Goal: Information Seeking & Learning: Stay updated

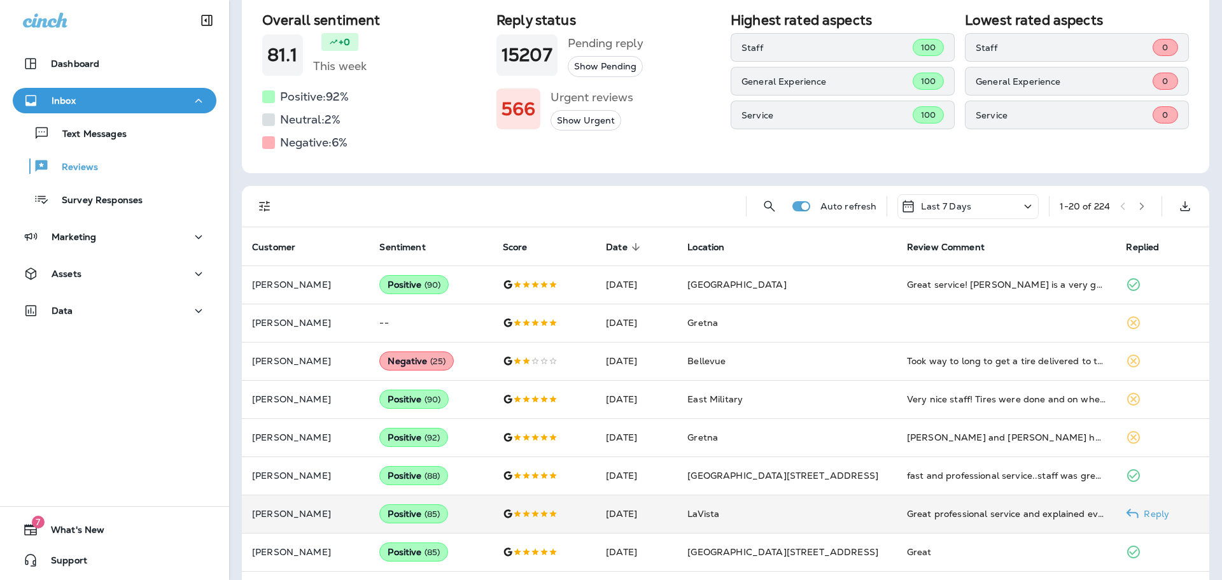
scroll to position [191, 0]
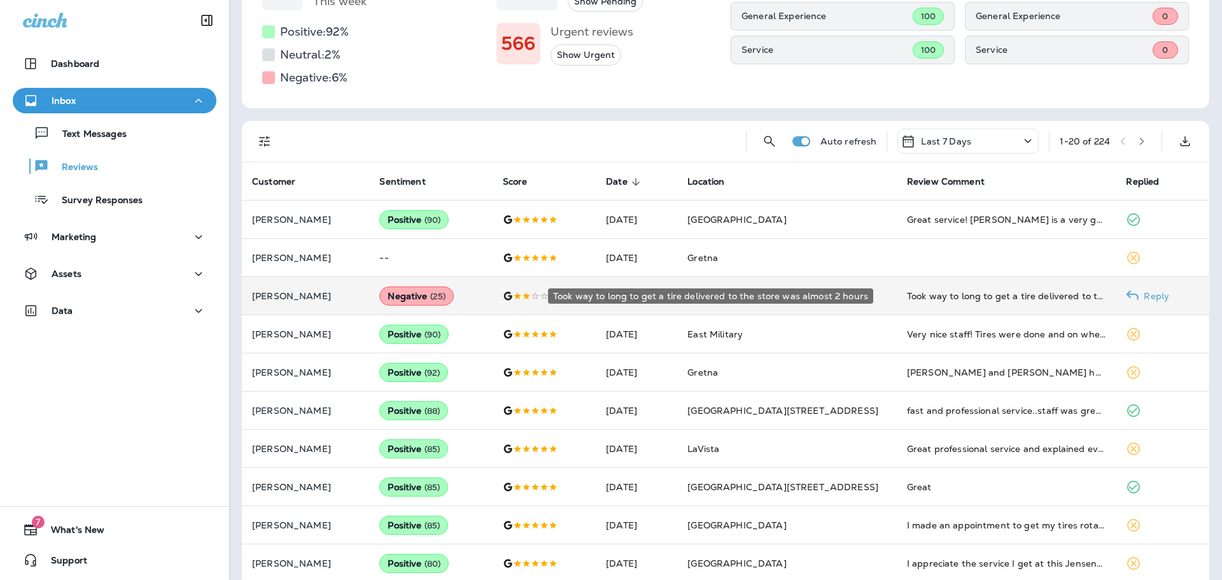
click at [951, 296] on div "Took way to long to get a tire delivered to the store was almost 2 hours" at bounding box center [1006, 295] width 199 height 13
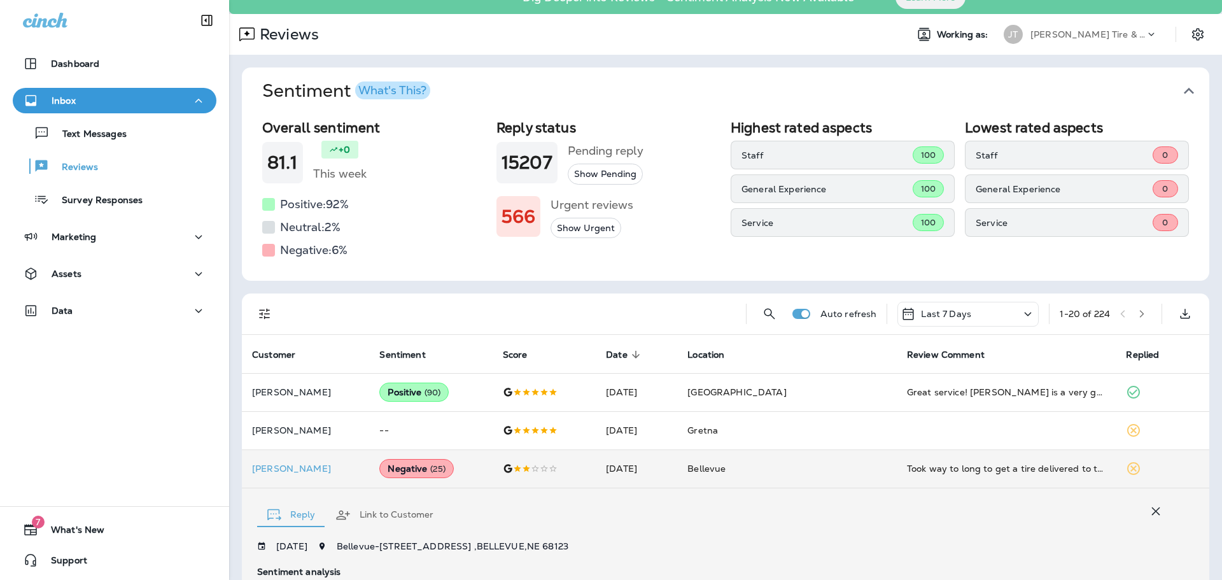
scroll to position [0, 0]
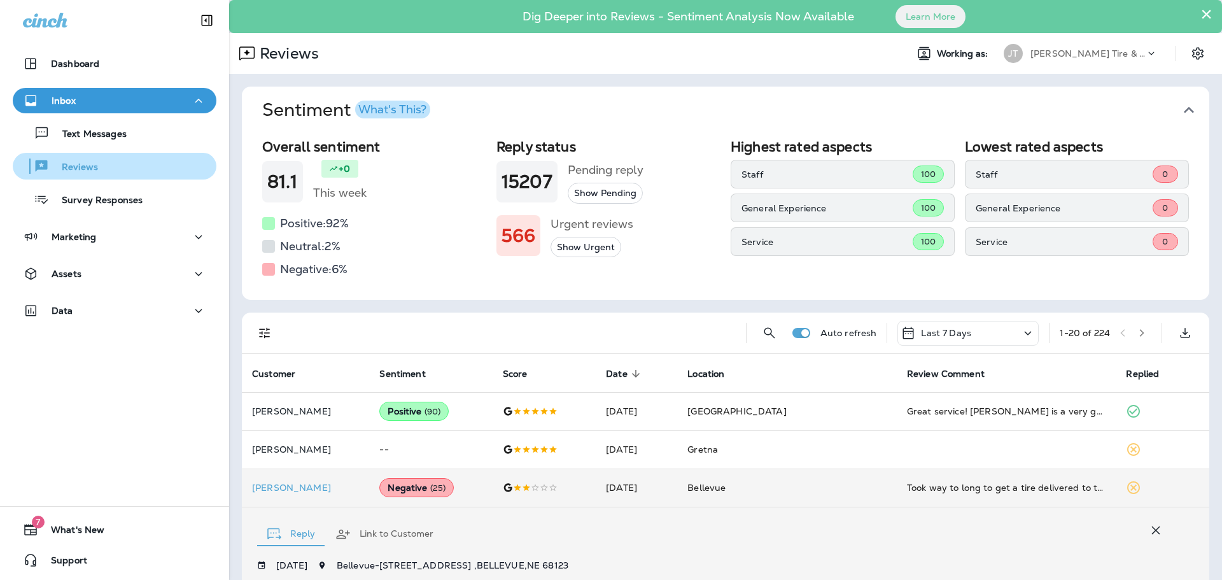
click at [72, 173] on p "Reviews" at bounding box center [73, 168] width 49 height 12
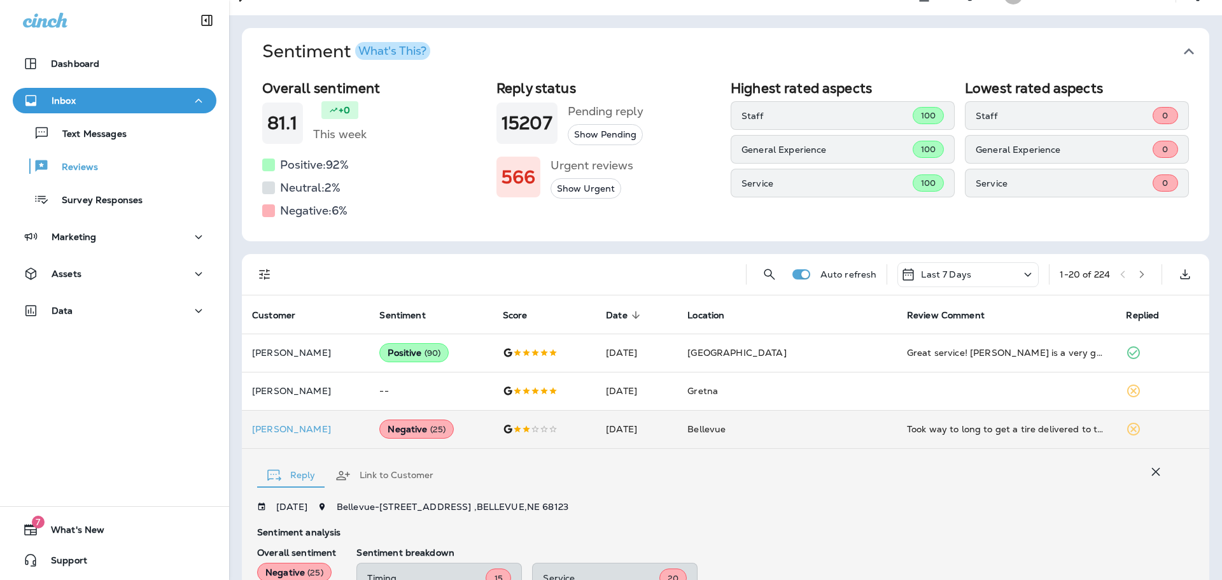
scroll to position [127, 0]
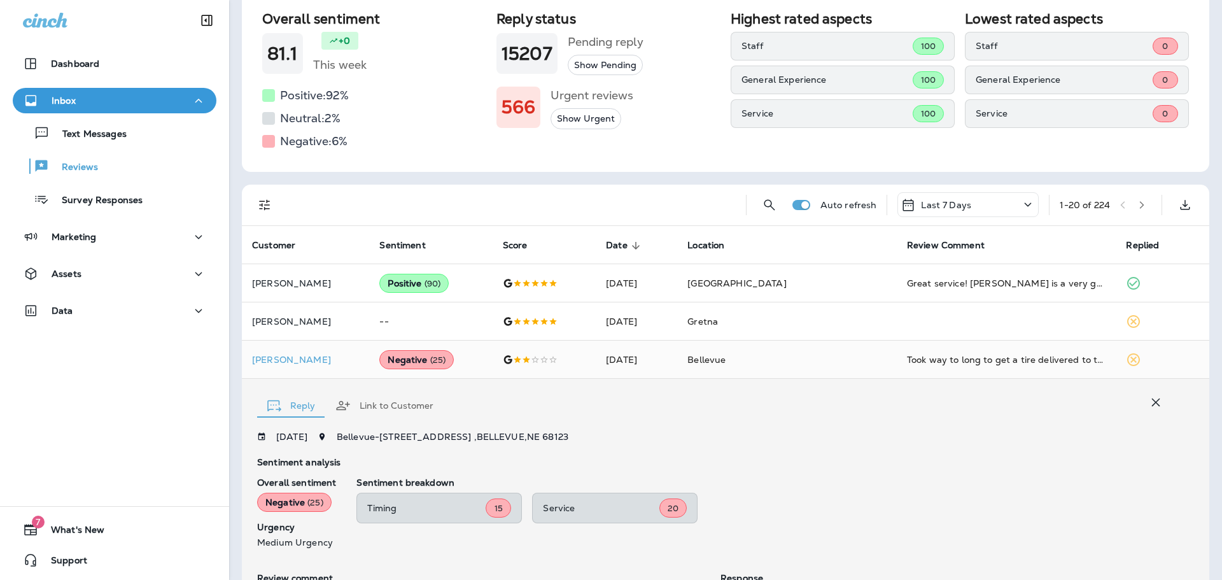
click at [1152, 401] on icon "button" at bounding box center [1156, 402] width 8 height 8
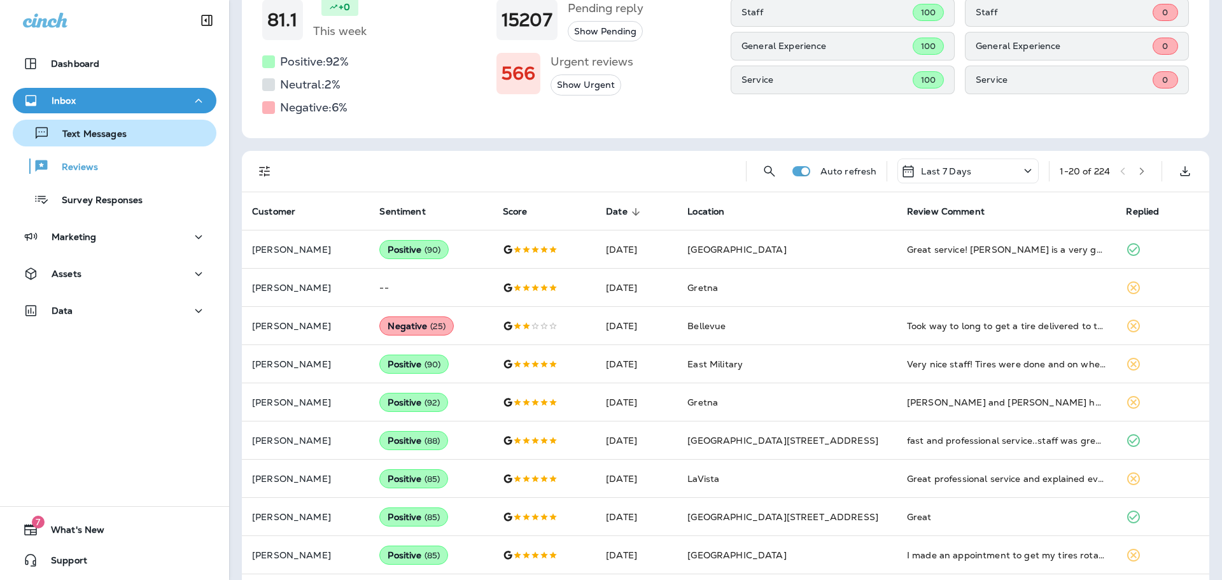
scroll to position [0, 0]
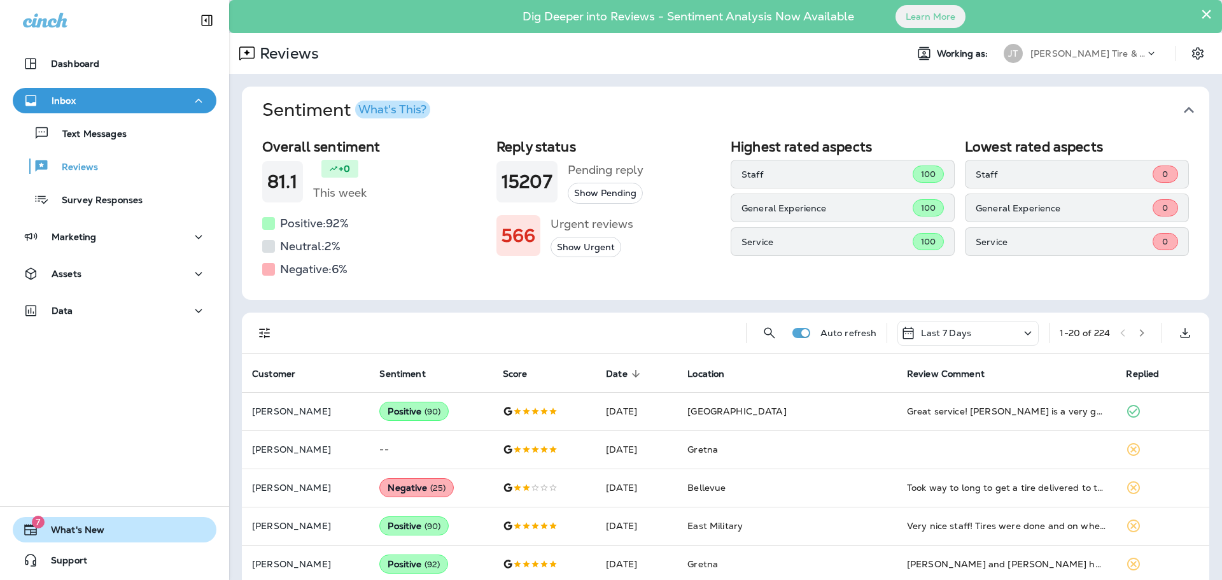
click at [42, 517] on span "7" at bounding box center [38, 521] width 13 height 13
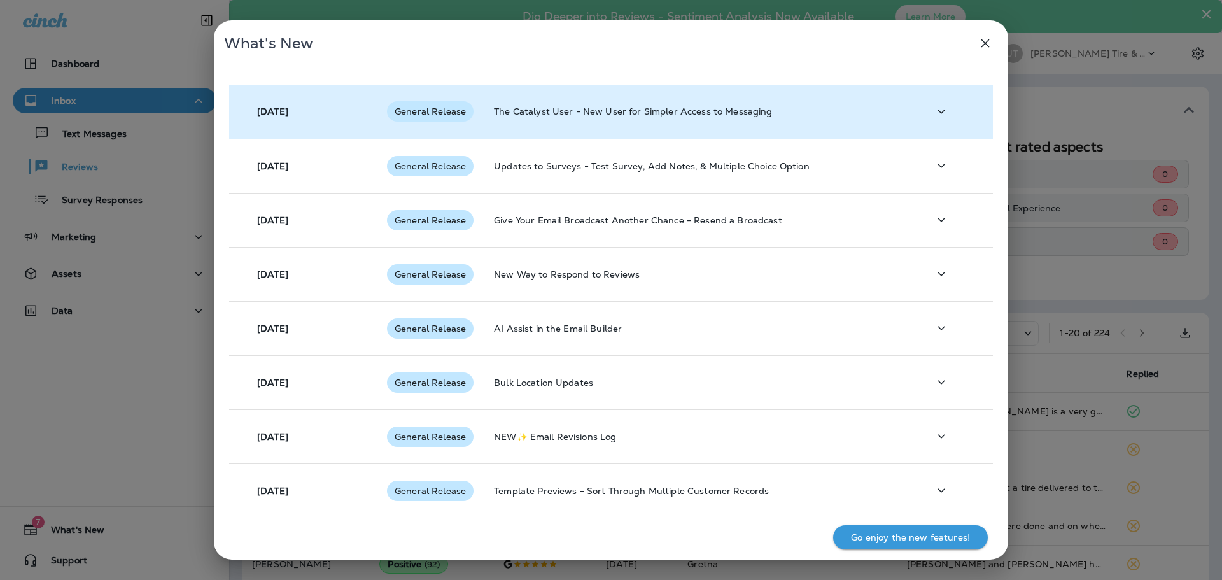
click at [944, 110] on button "button" at bounding box center [940, 112] width 25 height 26
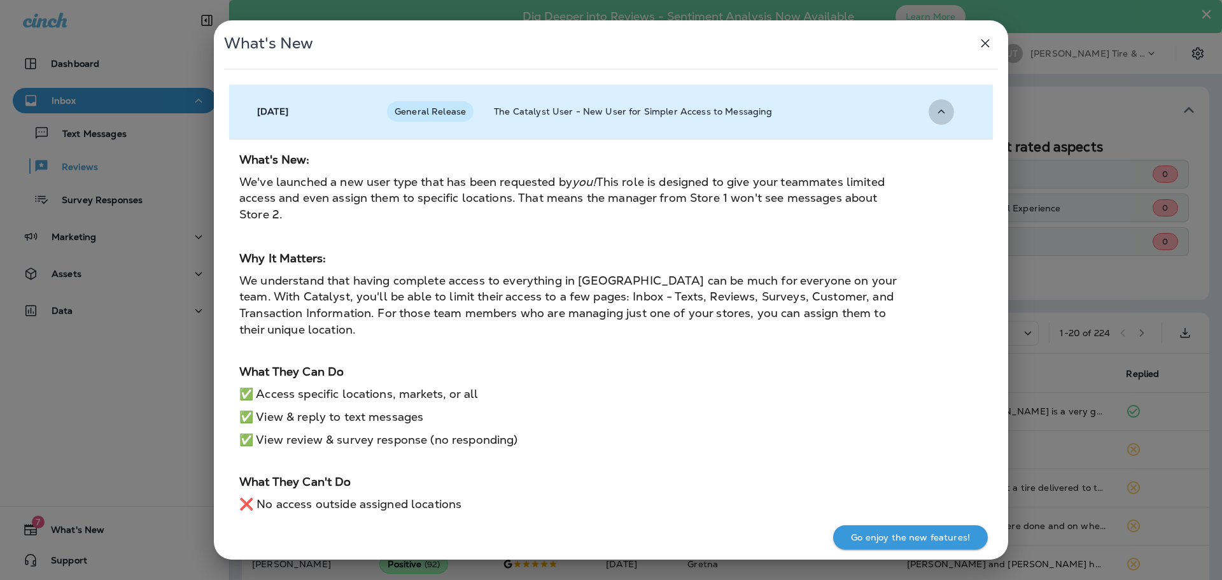
click at [939, 116] on icon "button" at bounding box center [940, 112] width 15 height 16
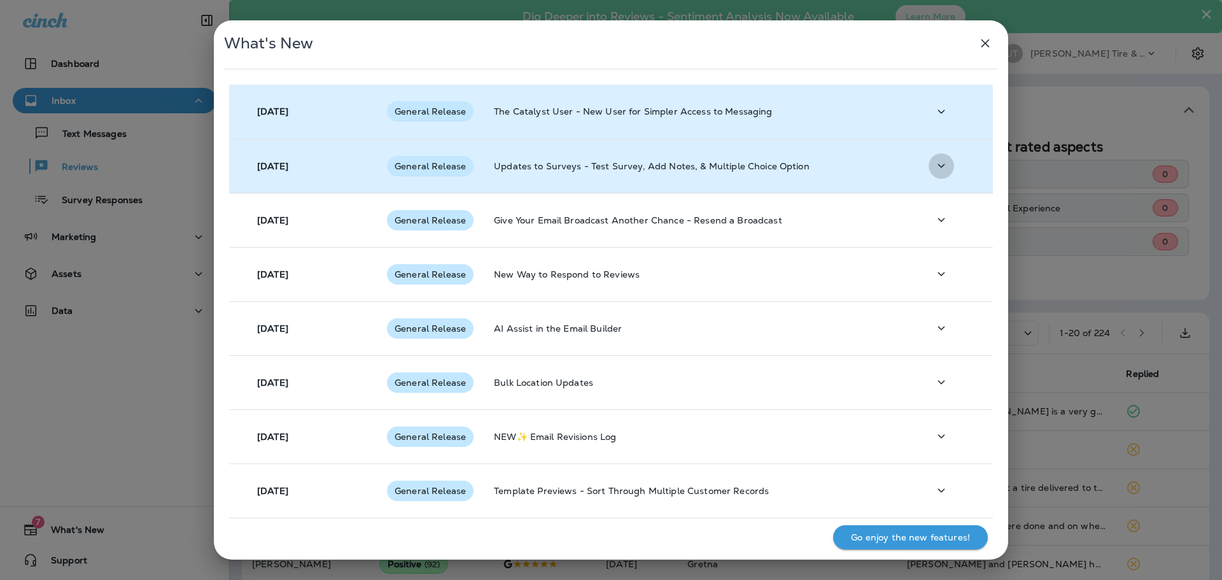
click at [940, 162] on icon "button" at bounding box center [940, 166] width 15 height 16
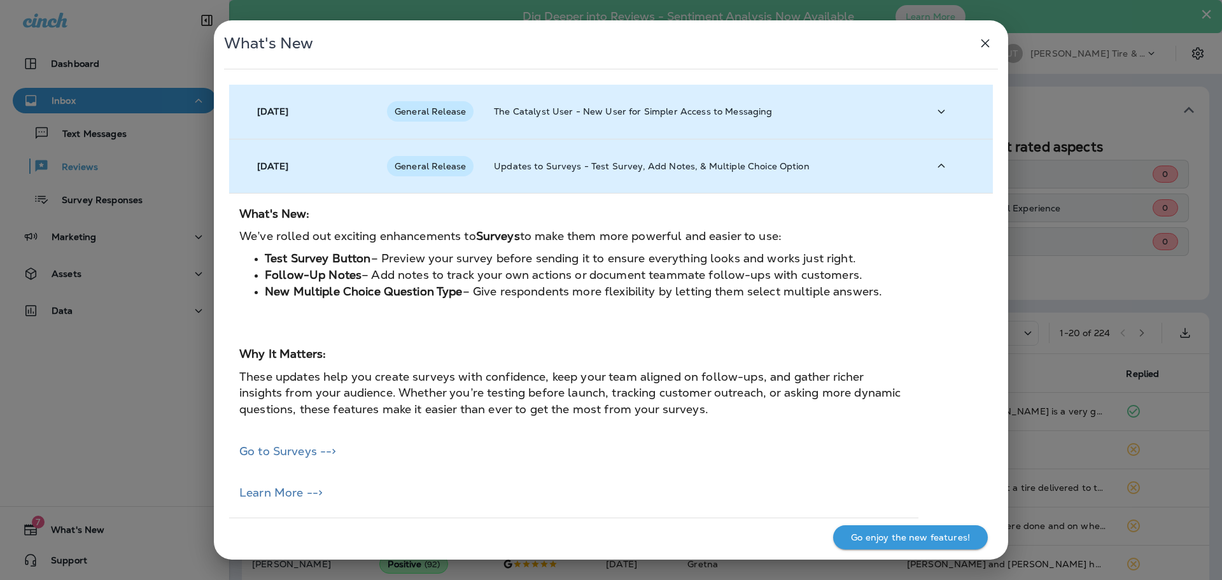
click at [940, 162] on icon "button" at bounding box center [940, 166] width 15 height 16
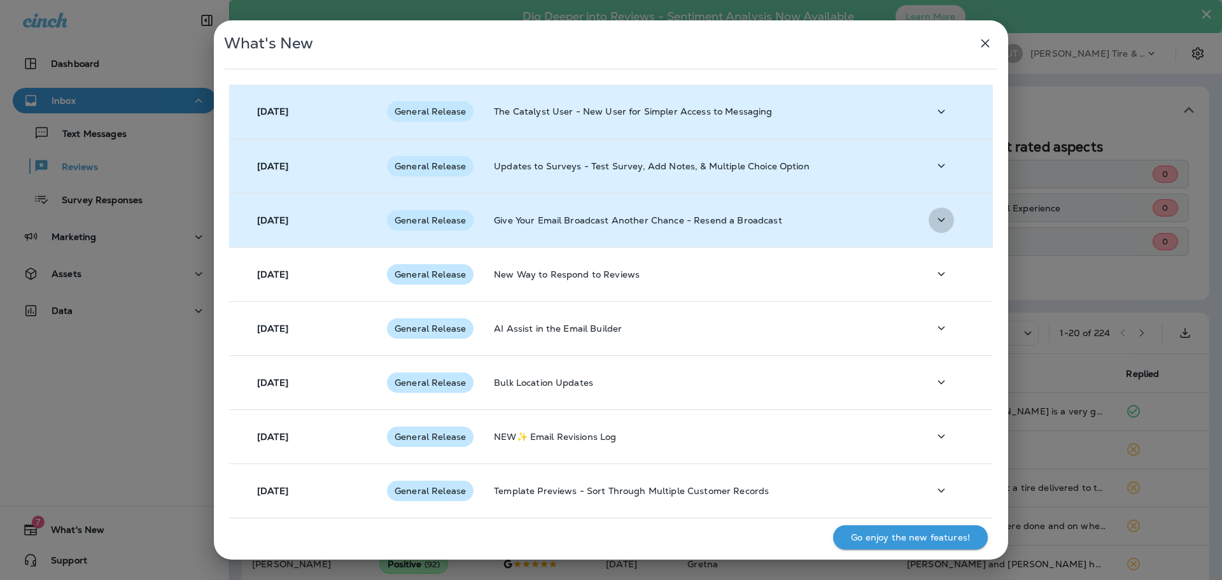
click at [938, 211] on button "button" at bounding box center [940, 220] width 25 height 26
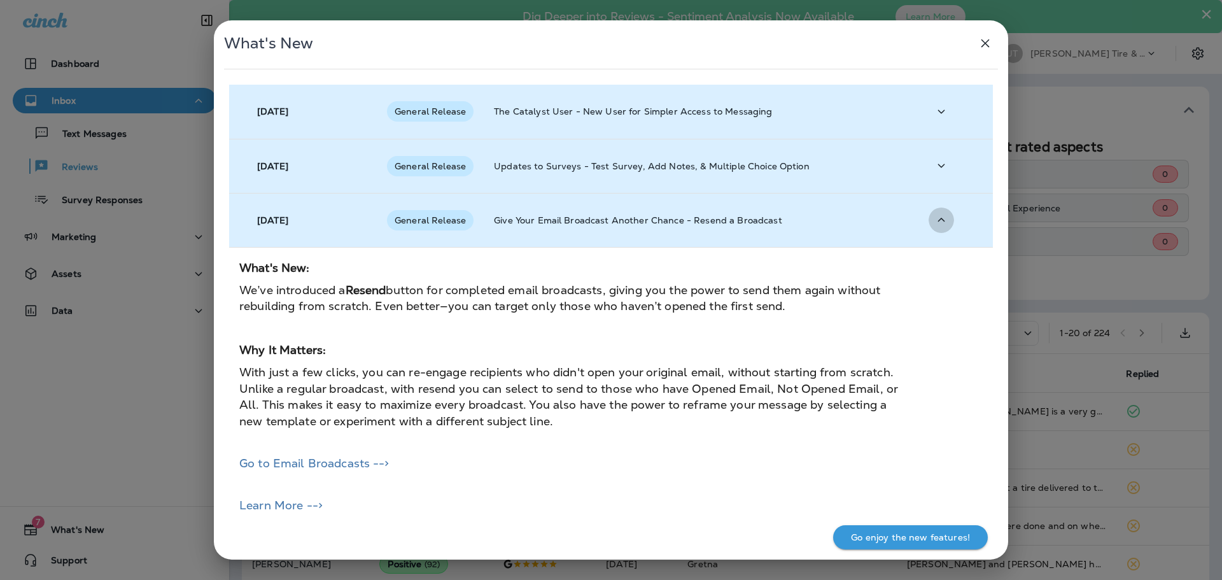
click at [938, 211] on button "button" at bounding box center [940, 220] width 25 height 26
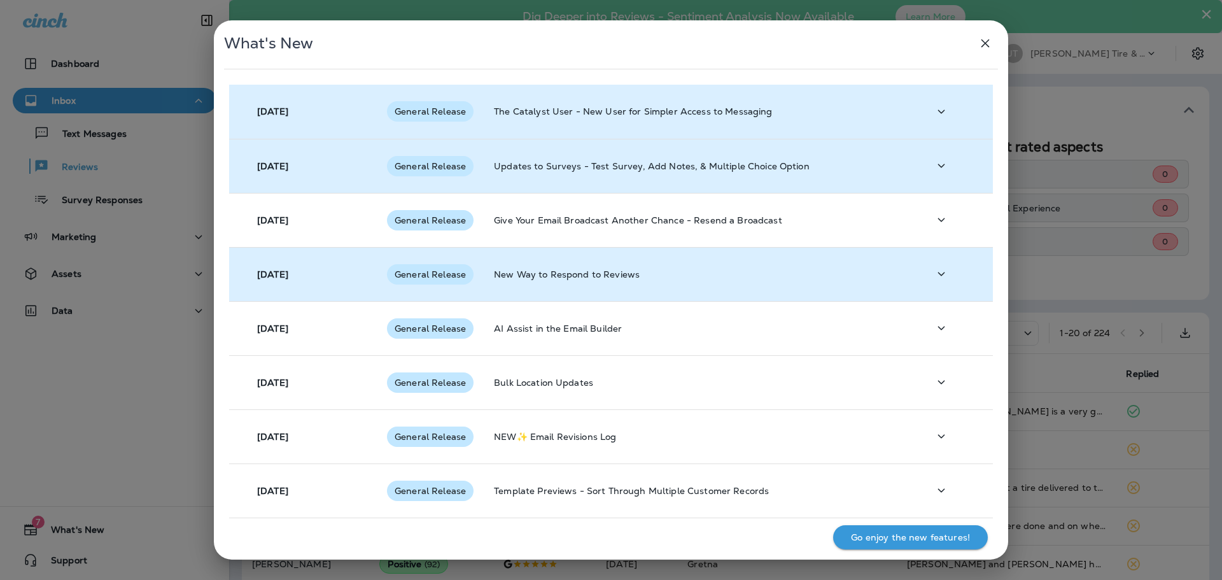
click at [940, 262] on button "button" at bounding box center [940, 274] width 25 height 26
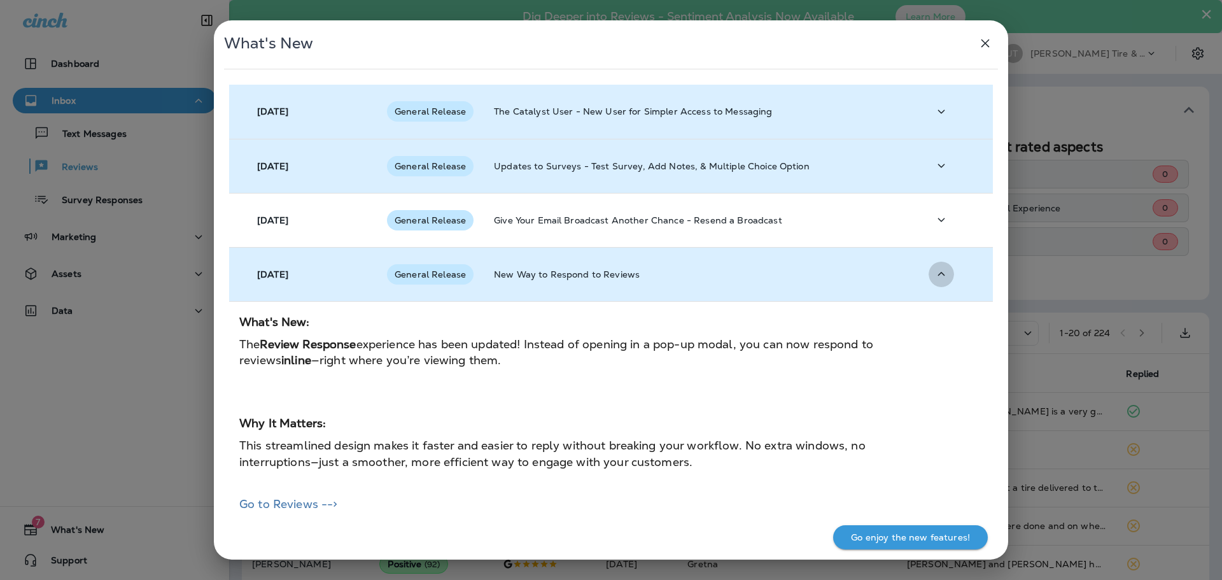
click at [940, 262] on button "button" at bounding box center [940, 274] width 25 height 26
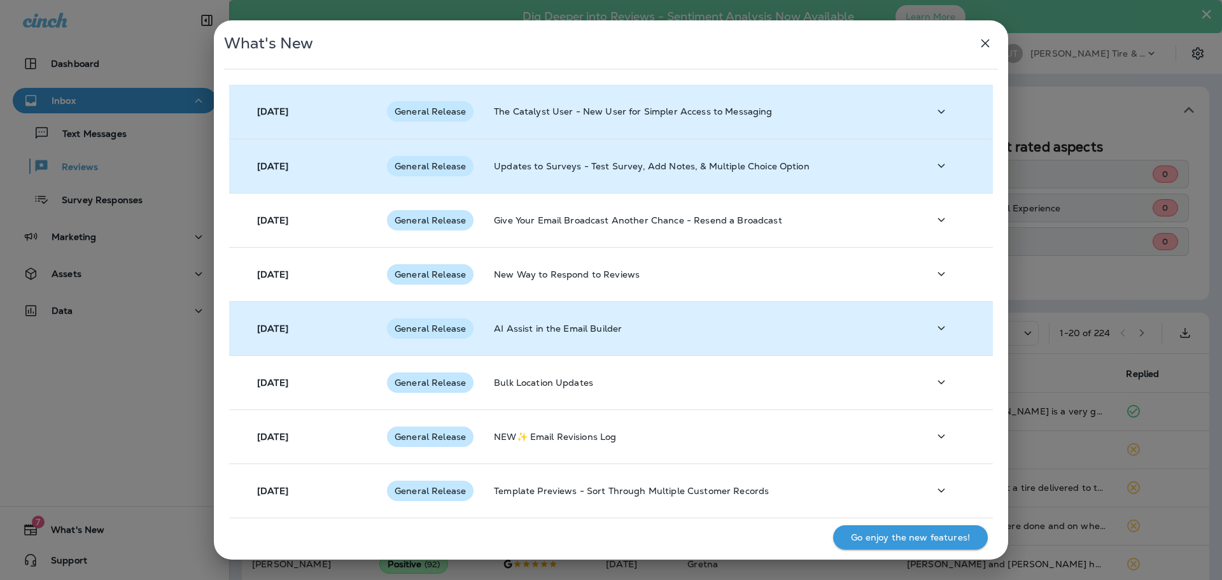
click at [949, 338] on div at bounding box center [955, 328] width 54 height 26
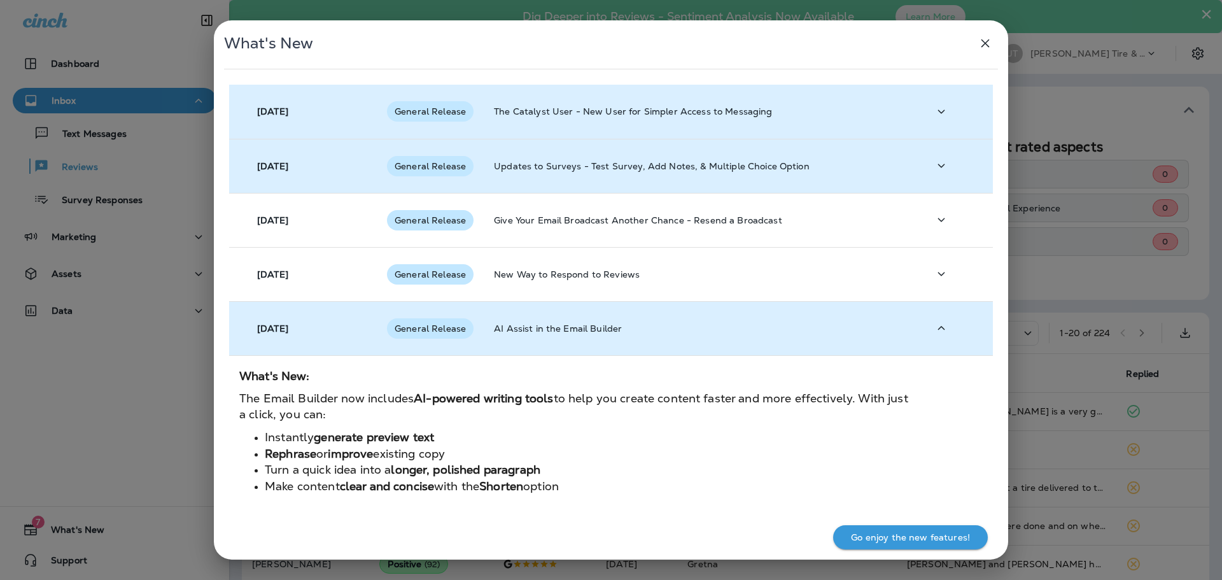
click at [949, 338] on div at bounding box center [955, 328] width 54 height 26
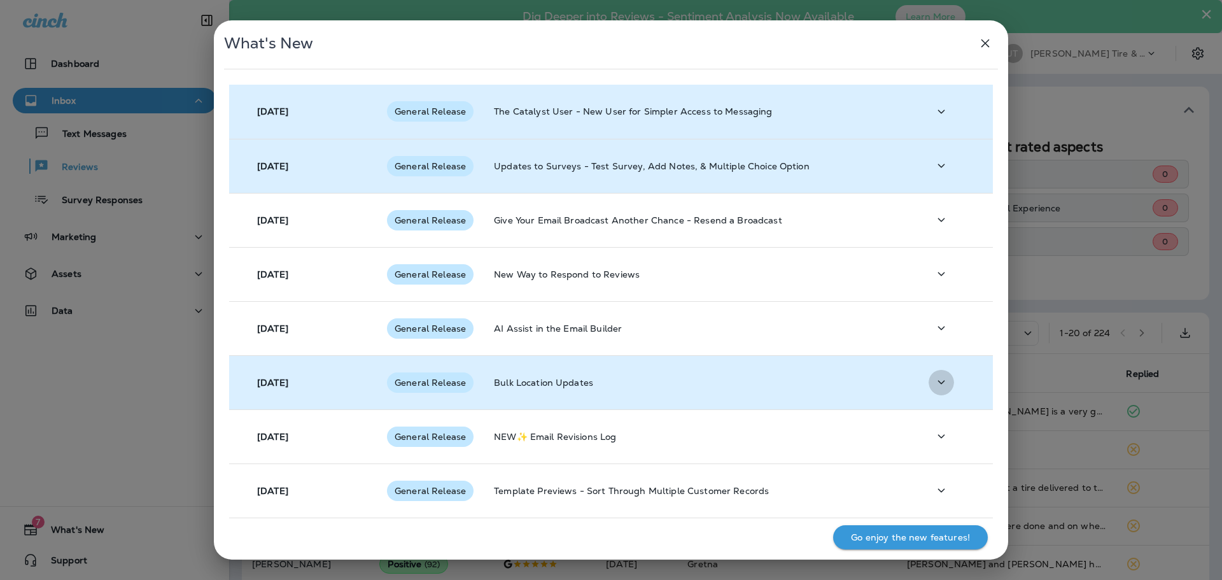
click at [934, 379] on icon "button" at bounding box center [940, 382] width 15 height 16
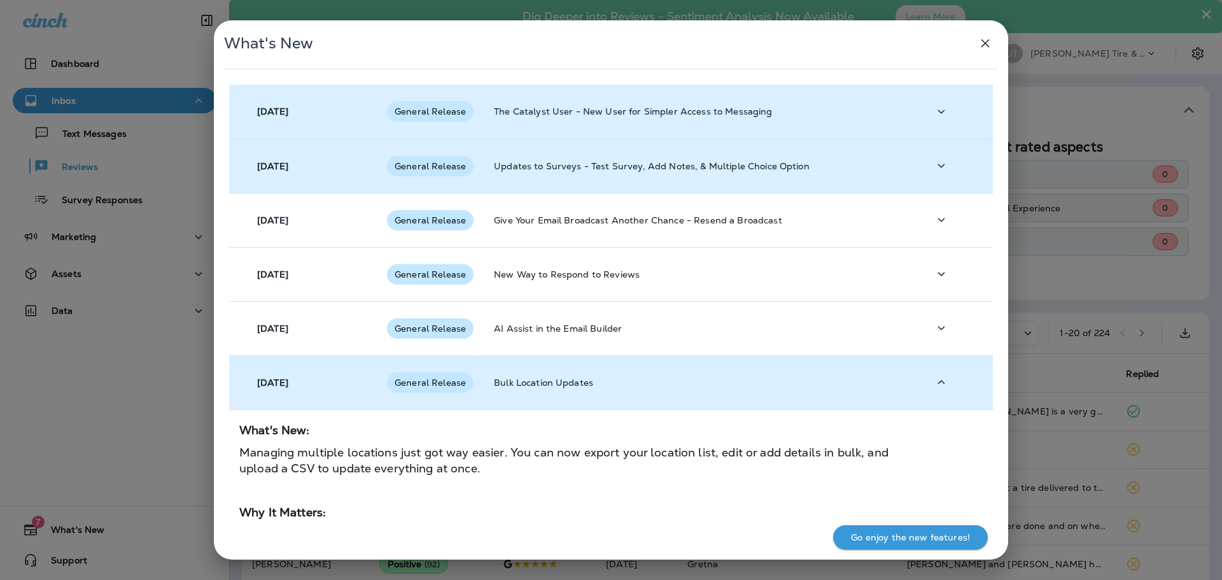
click at [934, 379] on icon "button" at bounding box center [940, 382] width 15 height 16
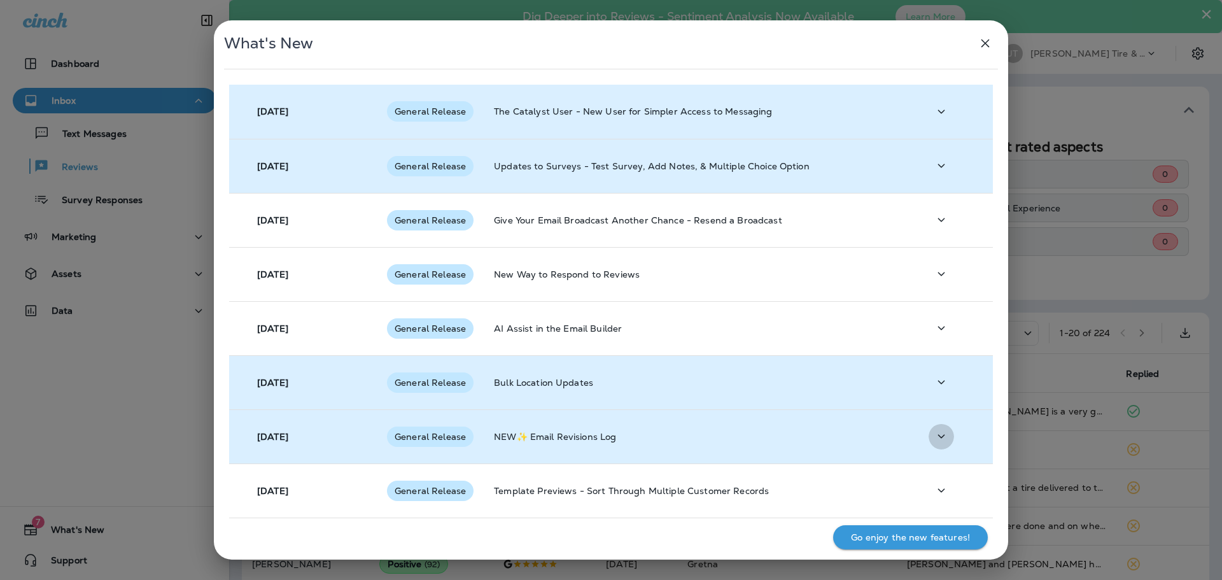
click at [935, 431] on icon "button" at bounding box center [940, 436] width 15 height 16
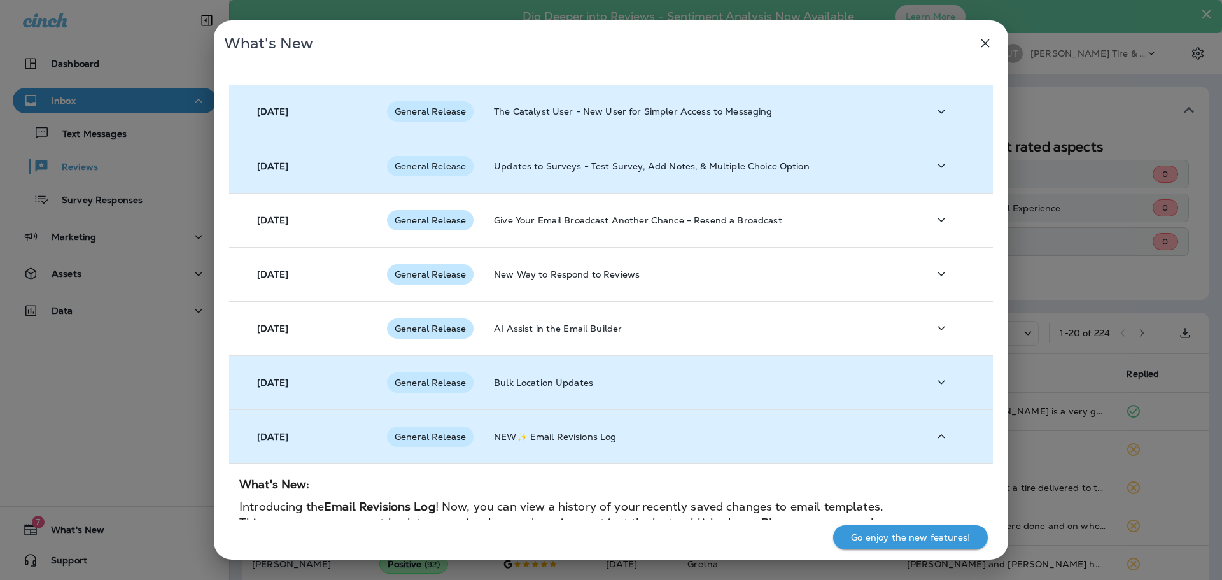
click at [935, 431] on icon "button" at bounding box center [940, 436] width 15 height 16
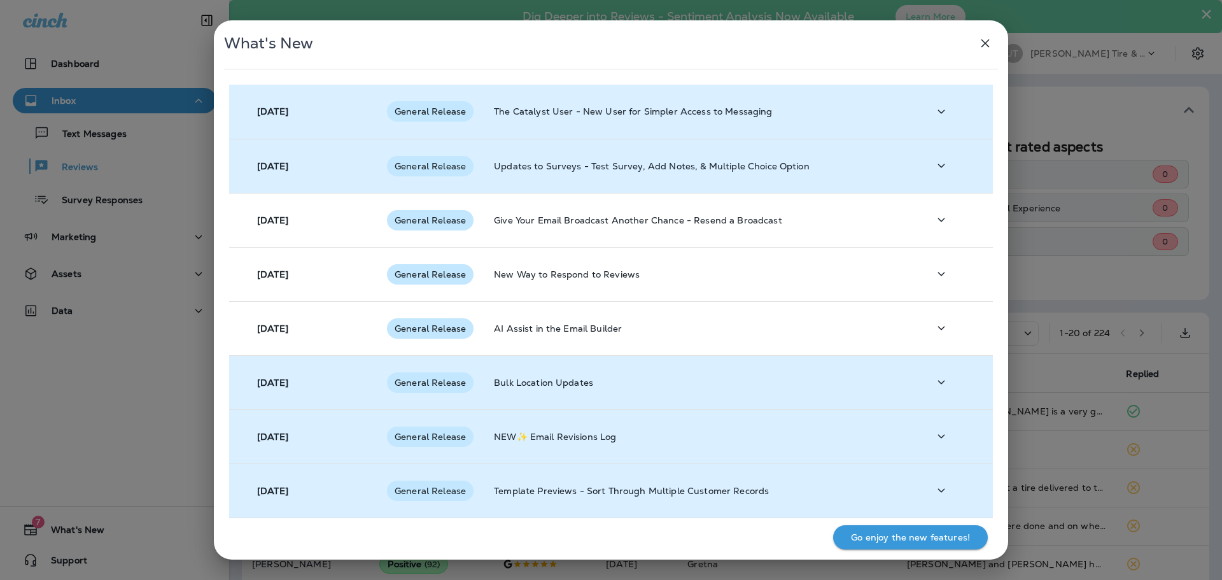
click at [941, 486] on icon "button" at bounding box center [940, 490] width 15 height 16
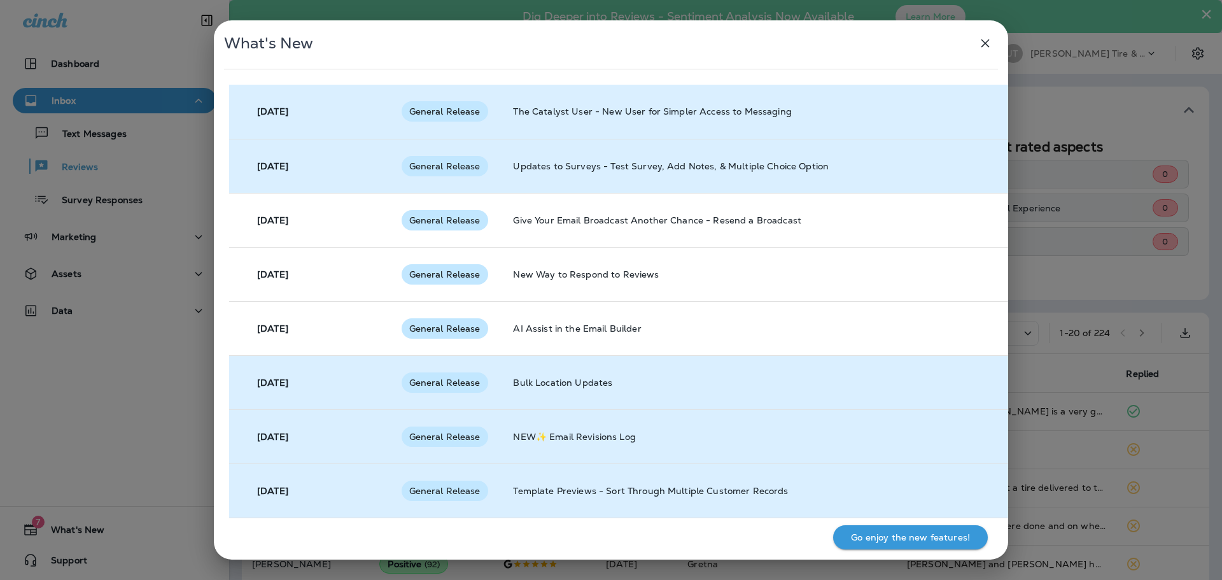
click at [941, 486] on p "Template Previews - Sort Through Multiple Customer Records" at bounding box center [746, 490] width 466 height 10
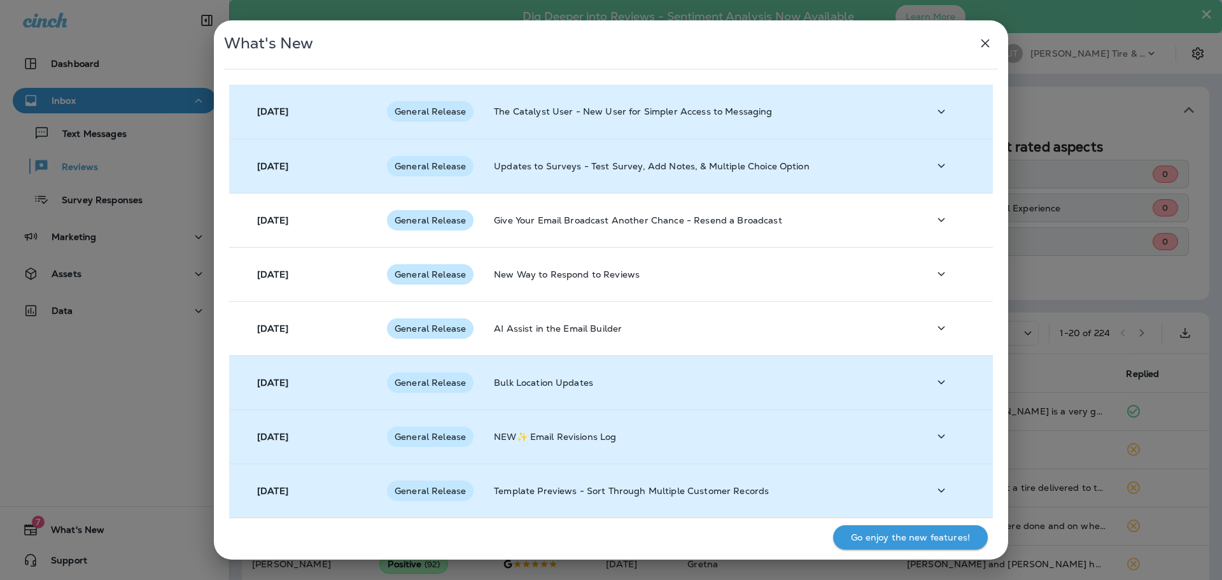
click at [989, 44] on icon "button" at bounding box center [984, 43] width 15 height 15
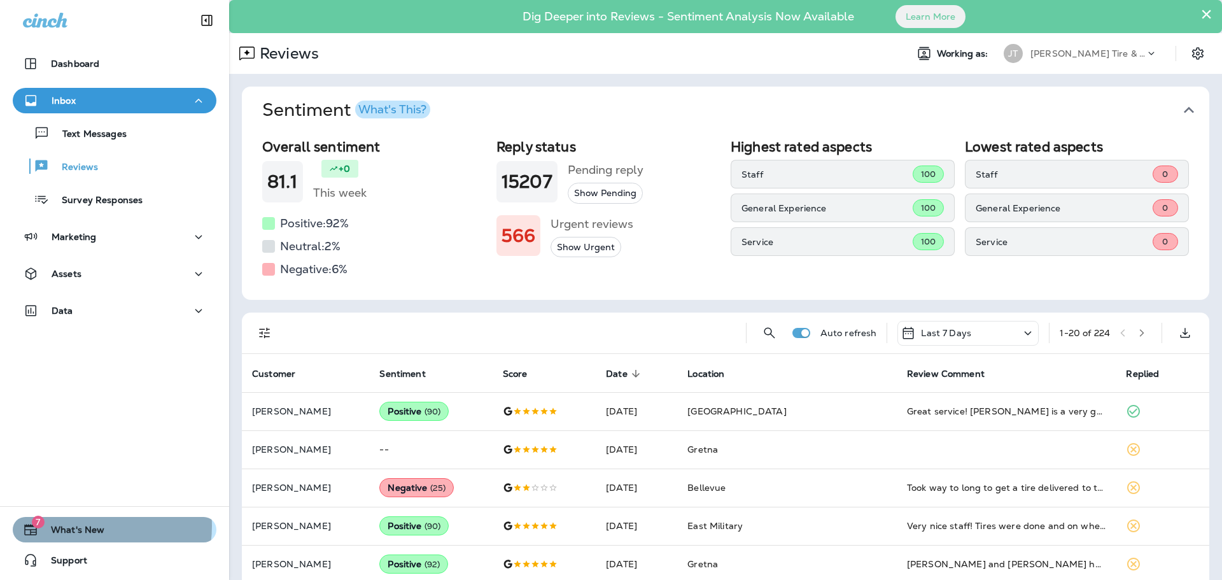
click at [85, 526] on span "What's New" at bounding box center [71, 531] width 66 height 15
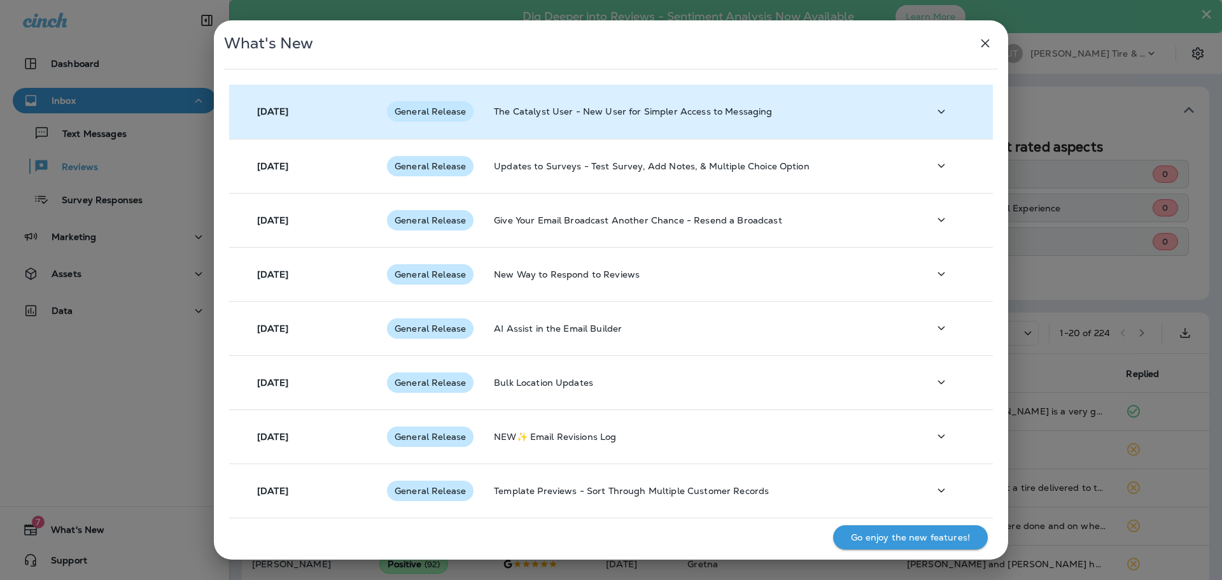
click at [311, 118] on td "[DATE]" at bounding box center [303, 112] width 148 height 54
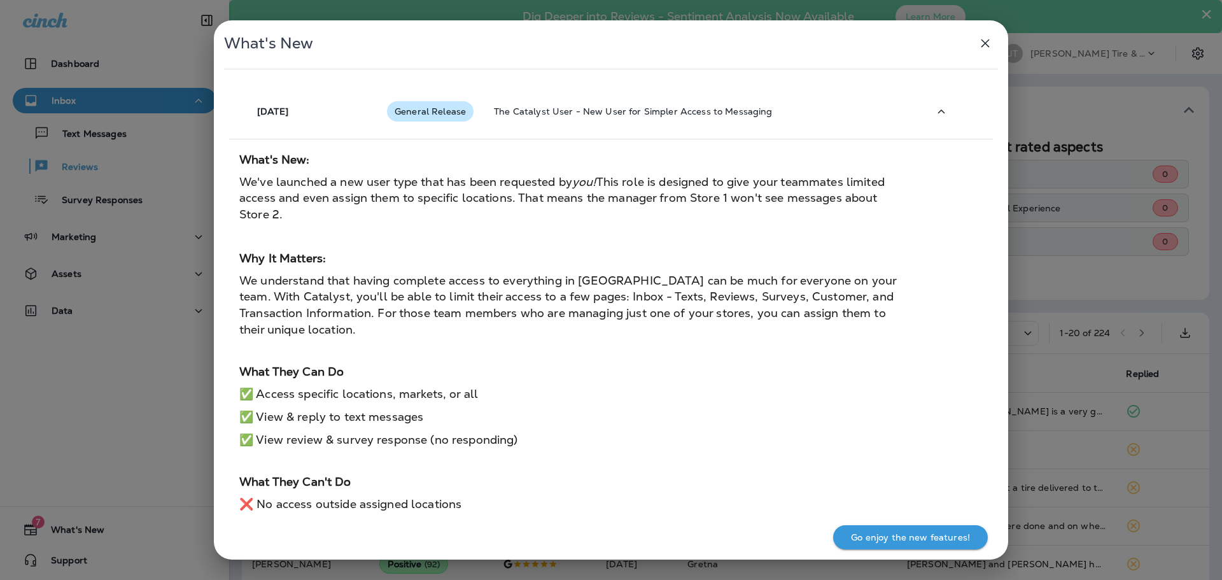
click at [607, 314] on span "We understand that having complete access to everything in [GEOGRAPHIC_DATA] ca…" at bounding box center [567, 305] width 657 height 64
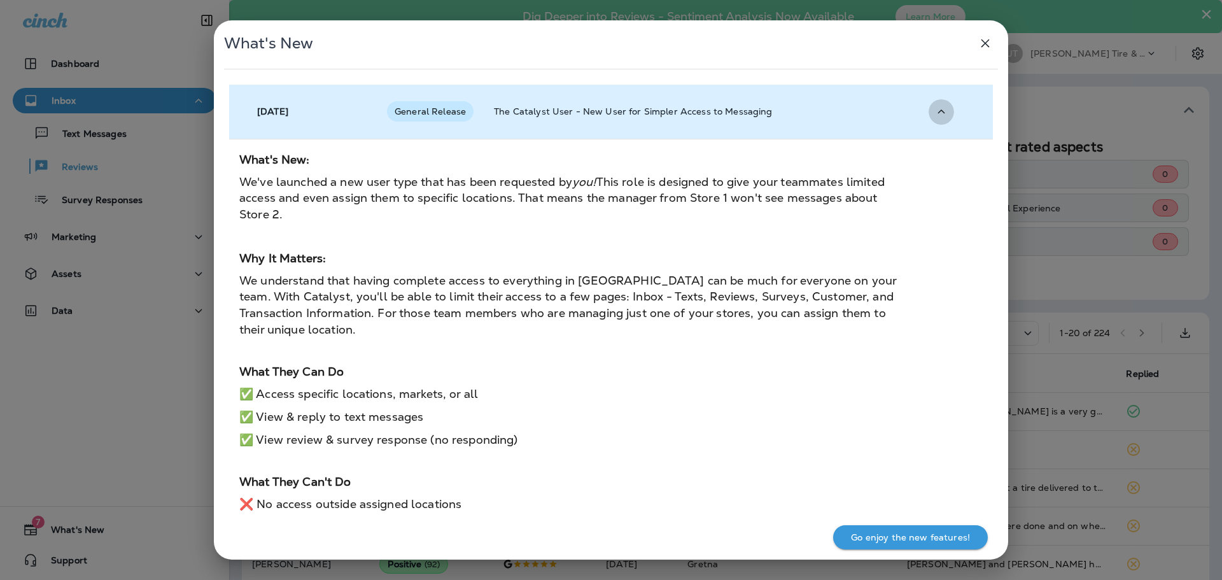
click at [938, 113] on icon "button" at bounding box center [941, 111] width 7 height 4
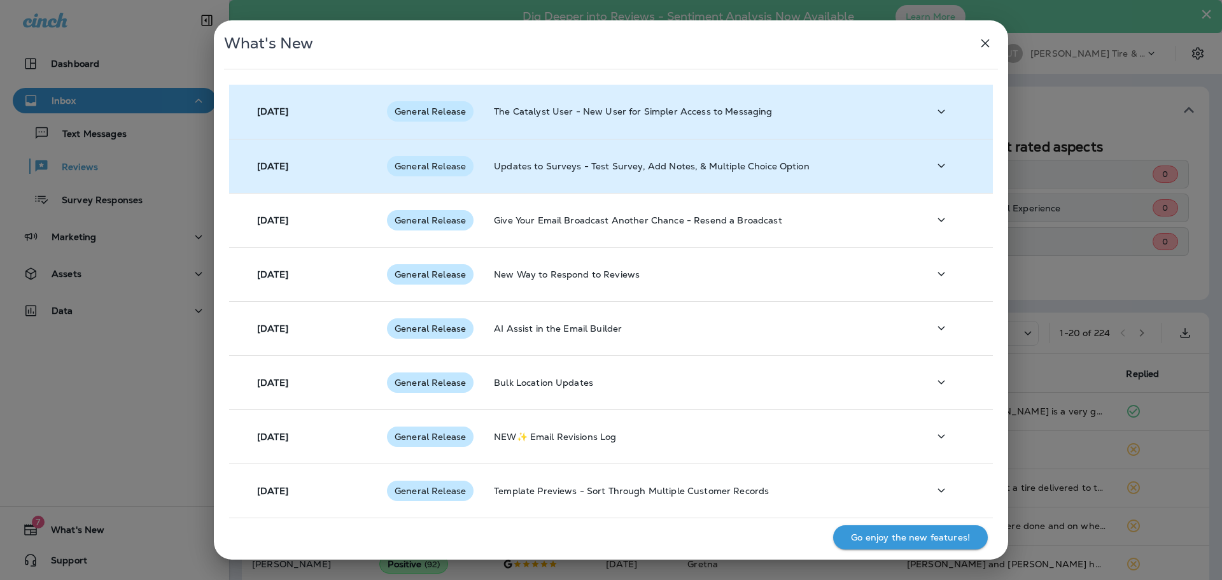
click at [444, 167] on span "General Release" at bounding box center [430, 166] width 87 height 10
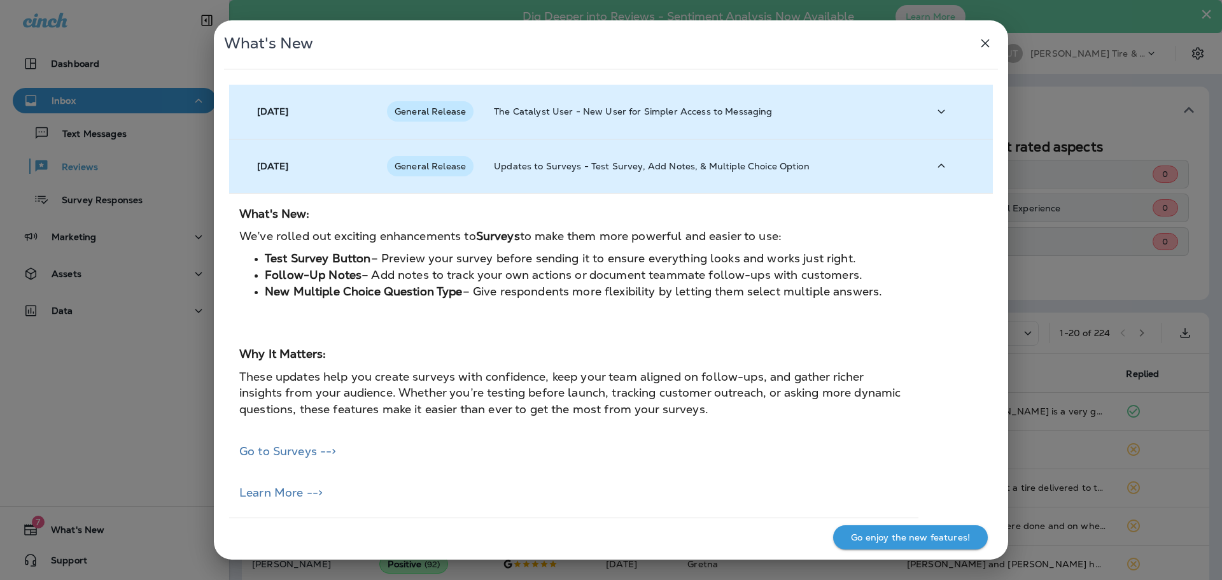
click at [309, 183] on td "[DATE]" at bounding box center [303, 166] width 148 height 54
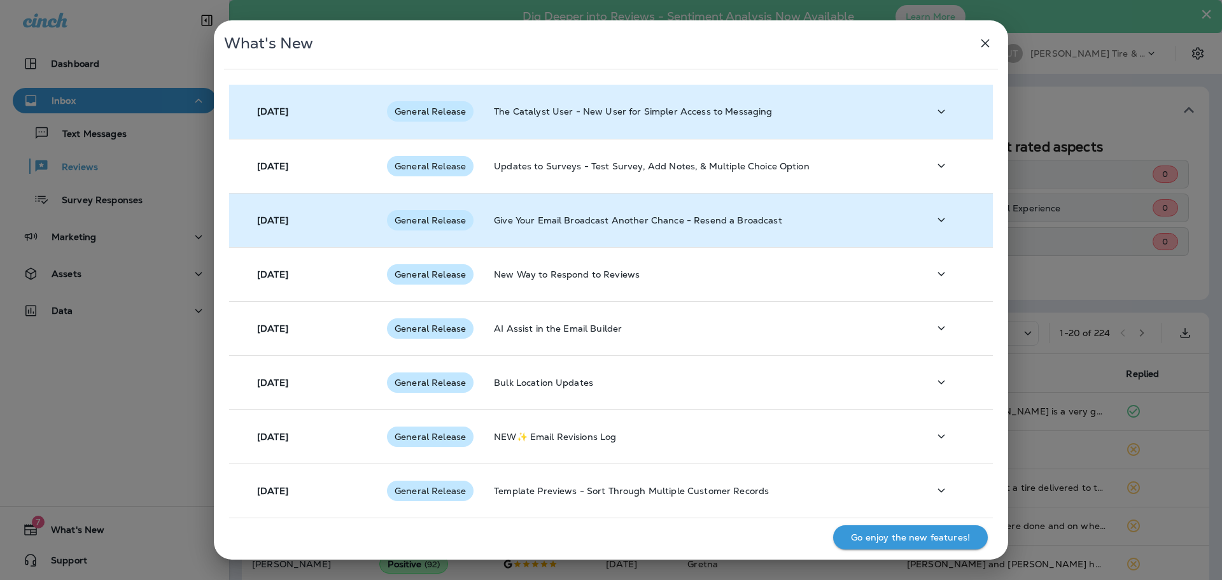
click at [293, 226] on td "[DATE]" at bounding box center [303, 220] width 148 height 54
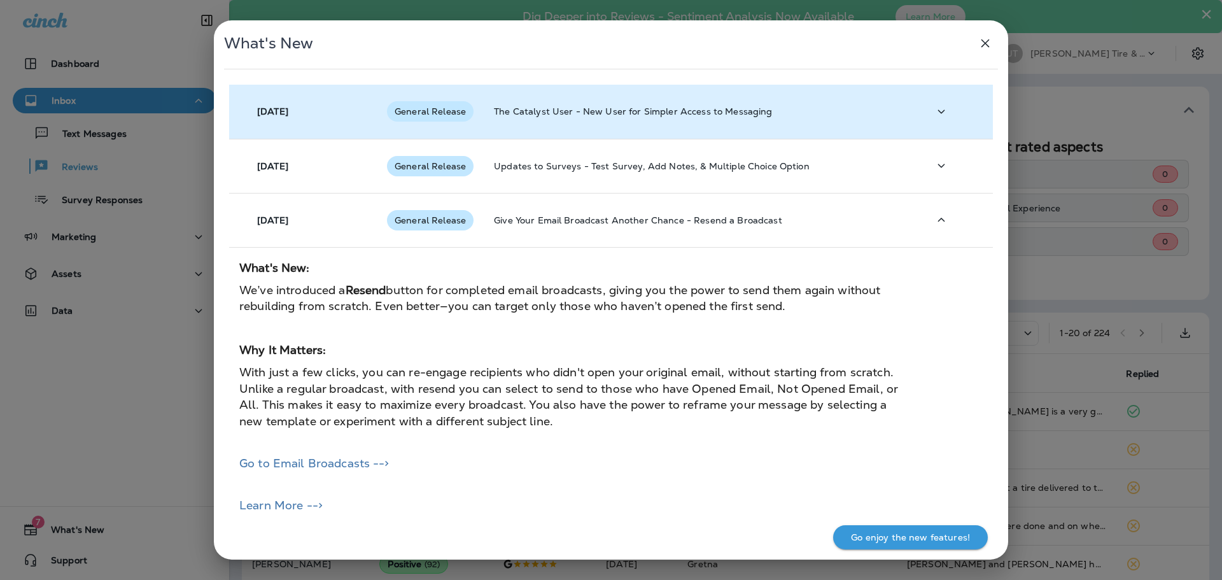
click at [863, 533] on p "Go enjoy the new features!" at bounding box center [910, 537] width 119 height 10
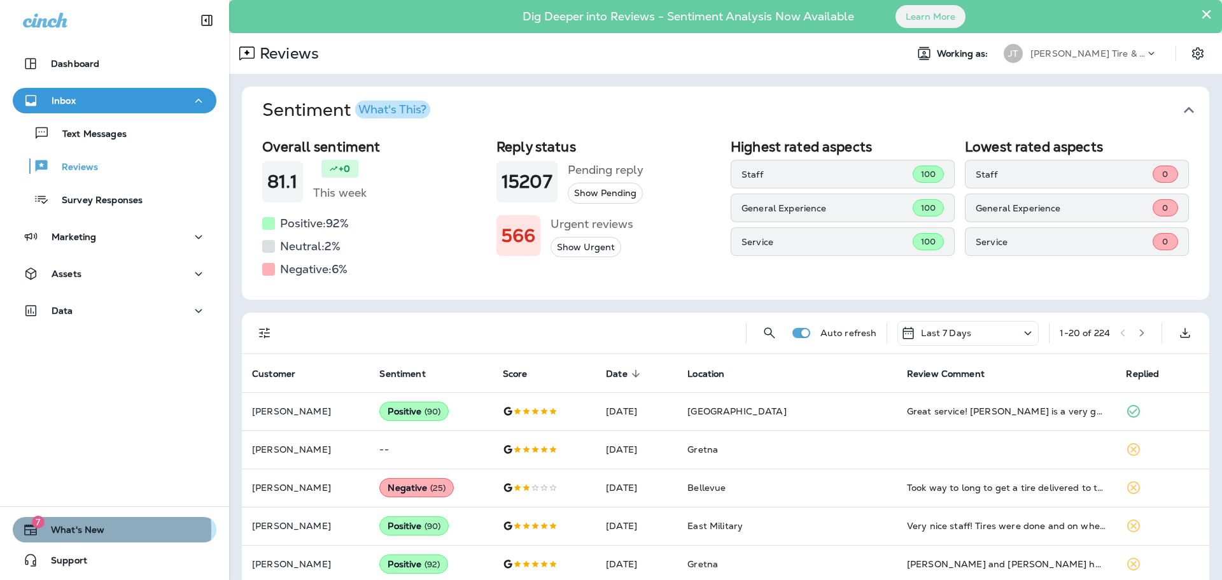
click at [71, 530] on span "What's New" at bounding box center [71, 531] width 66 height 15
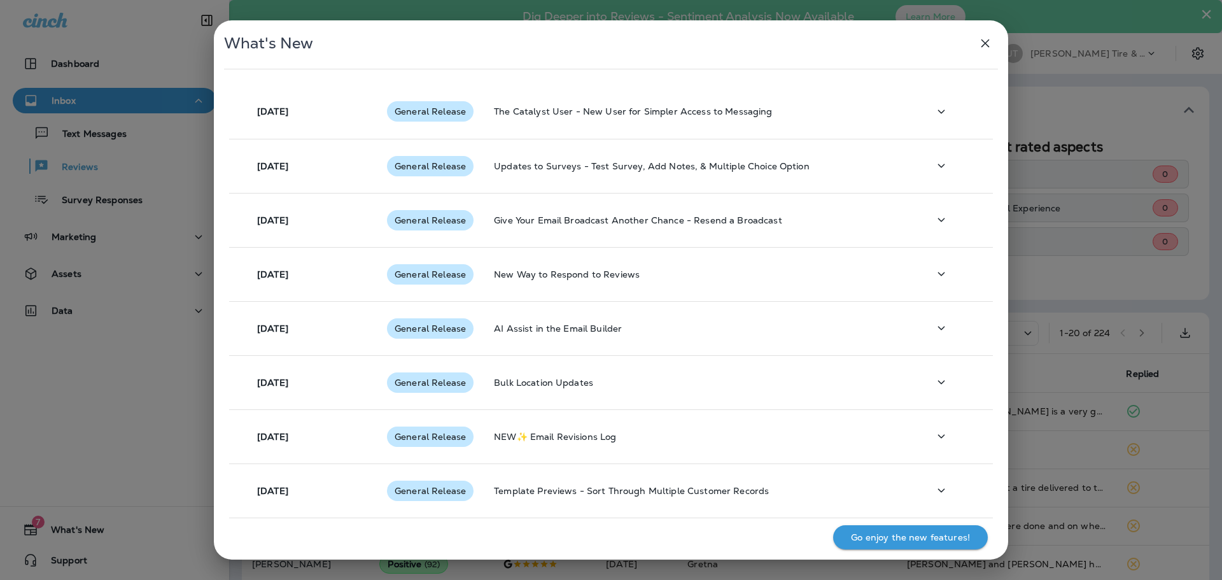
click at [31, 529] on div "What's New [DATE] General Release The Catalyst User - New User for Simpler Acce…" at bounding box center [611, 290] width 1222 height 580
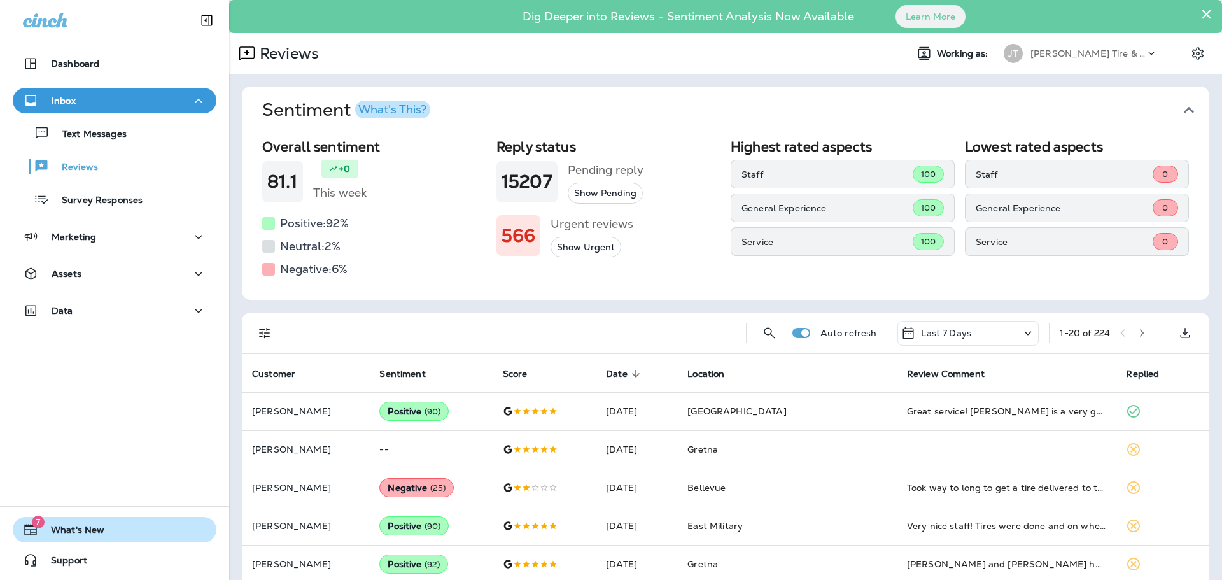
click at [32, 528] on icon "button" at bounding box center [30, 529] width 15 height 15
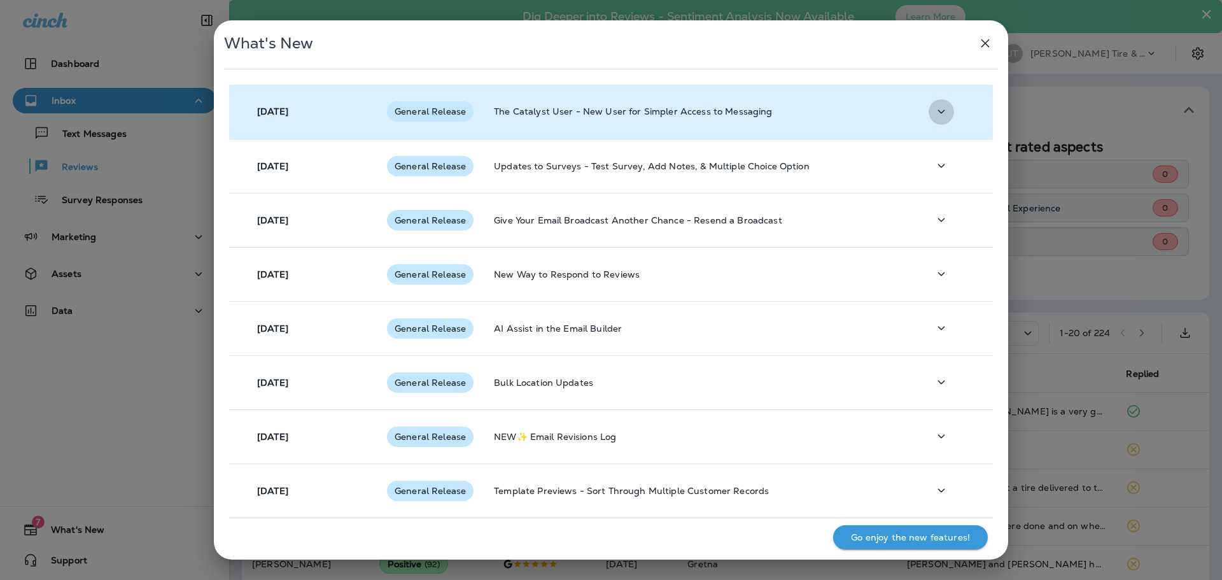
click at [937, 115] on icon "button" at bounding box center [940, 112] width 15 height 16
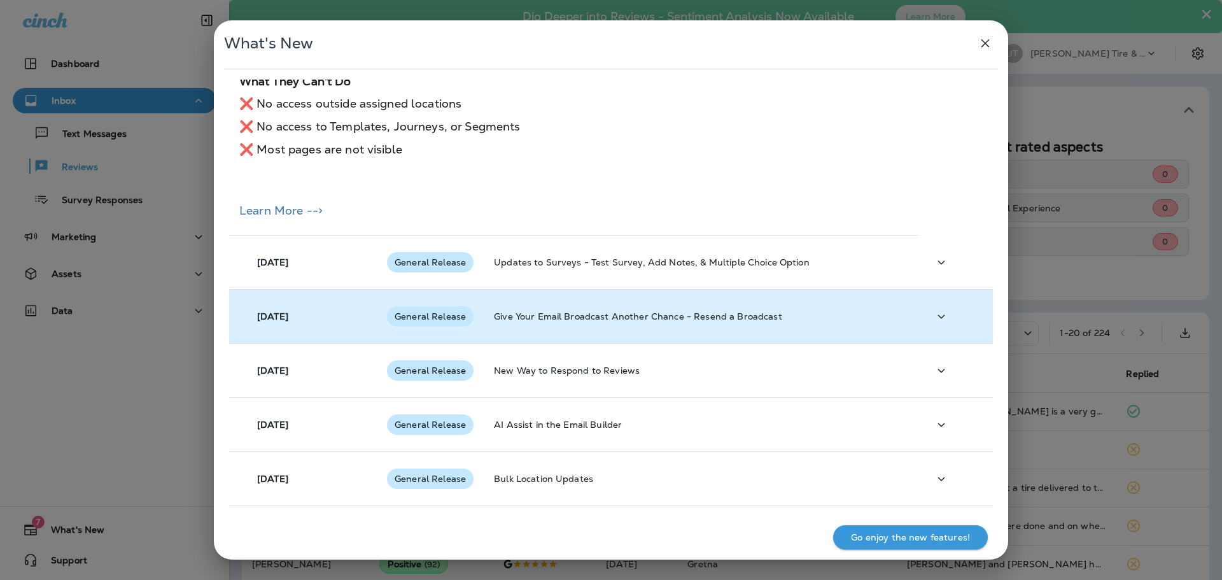
scroll to position [509, 0]
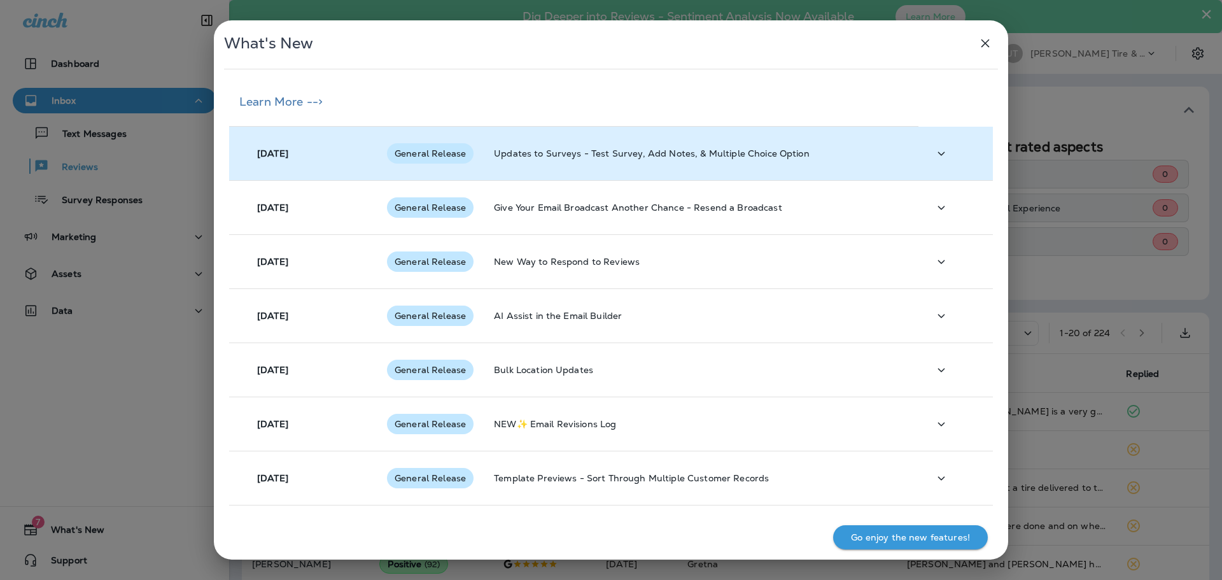
click at [816, 151] on p "Updates to Surveys - Test Survey, Add Notes, & Multiple Choice Option" at bounding box center [701, 153] width 414 height 10
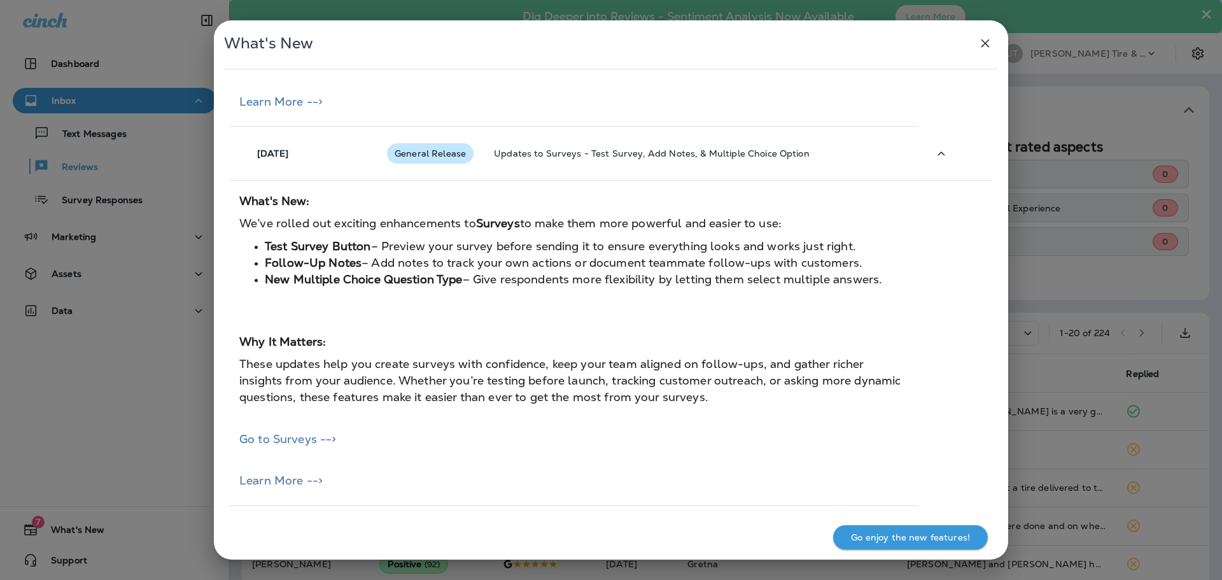
click at [46, 529] on div "What's New [DATE] General Release The Catalyst User - New User for Simpler Acce…" at bounding box center [611, 290] width 1222 height 580
